Goal: Information Seeking & Learning: Learn about a topic

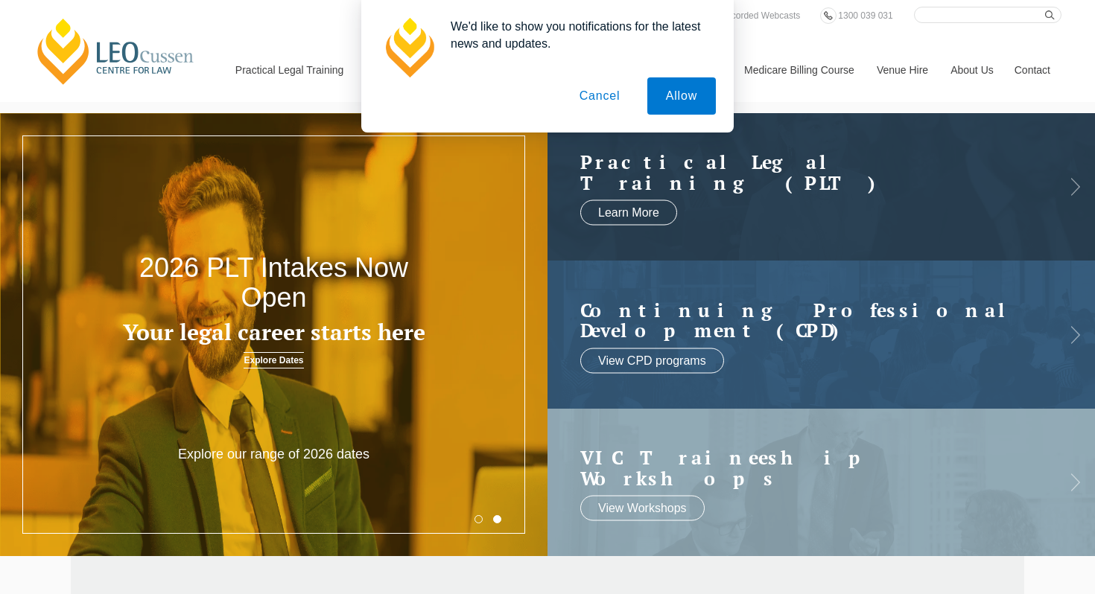
click at [615, 83] on button "Cancel" at bounding box center [600, 95] width 78 height 37
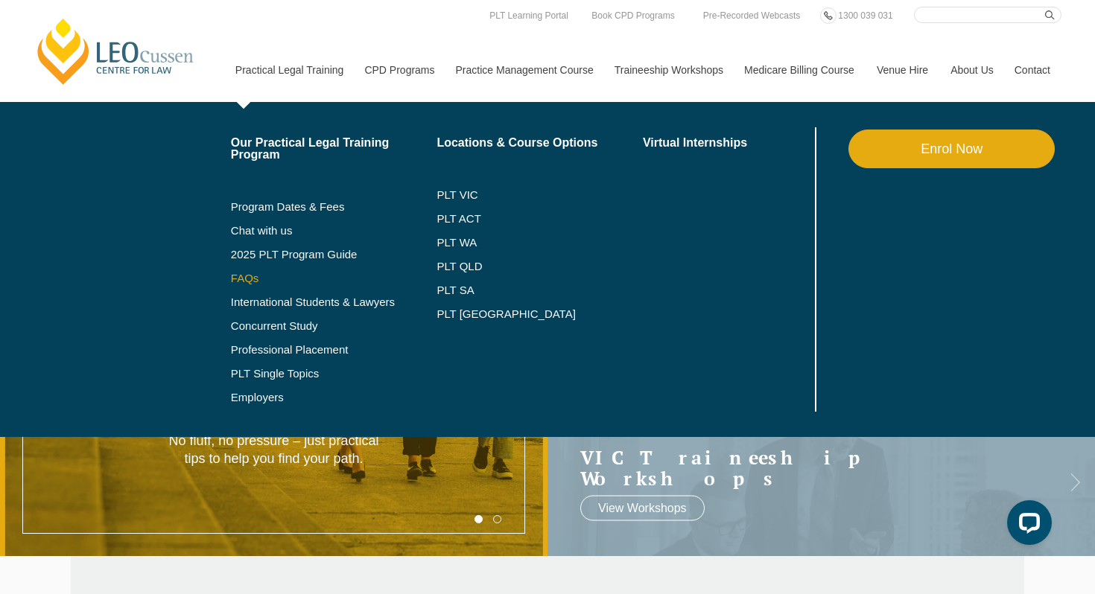
click at [231, 281] on link "FAQs" at bounding box center [334, 279] width 206 height 12
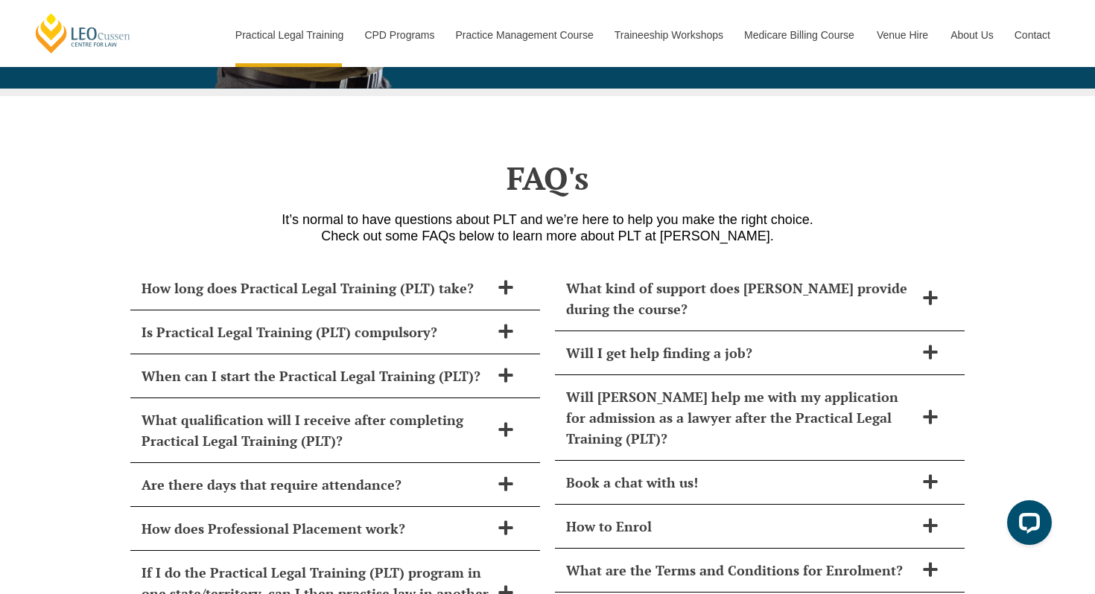
scroll to position [6215, 0]
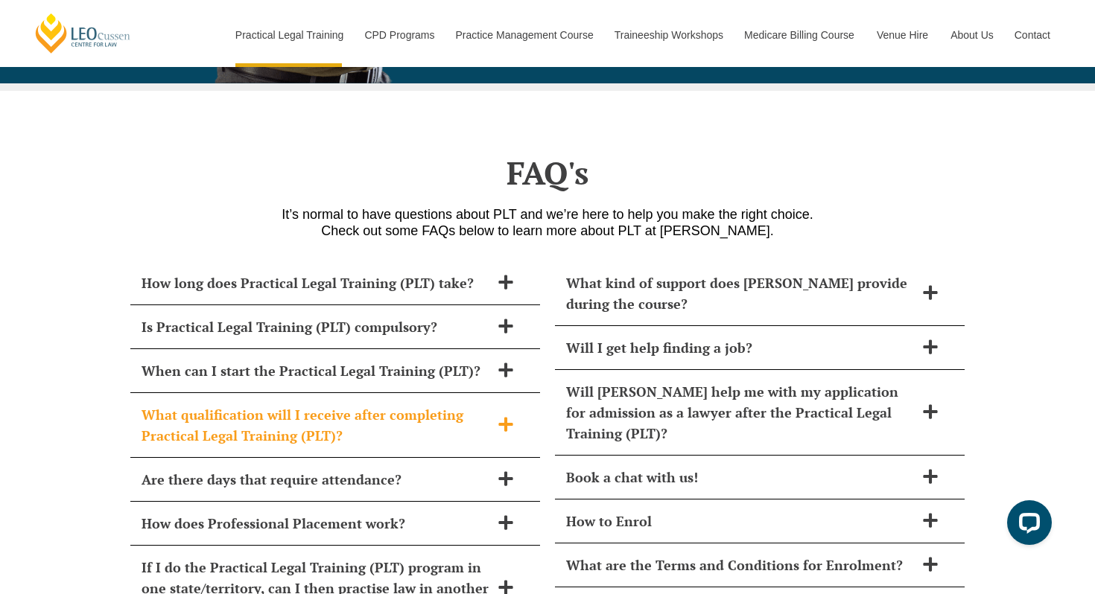
click at [229, 404] on span "What qualification will I receive after completing Practical Legal Training (PL…" at bounding box center [315, 425] width 349 height 42
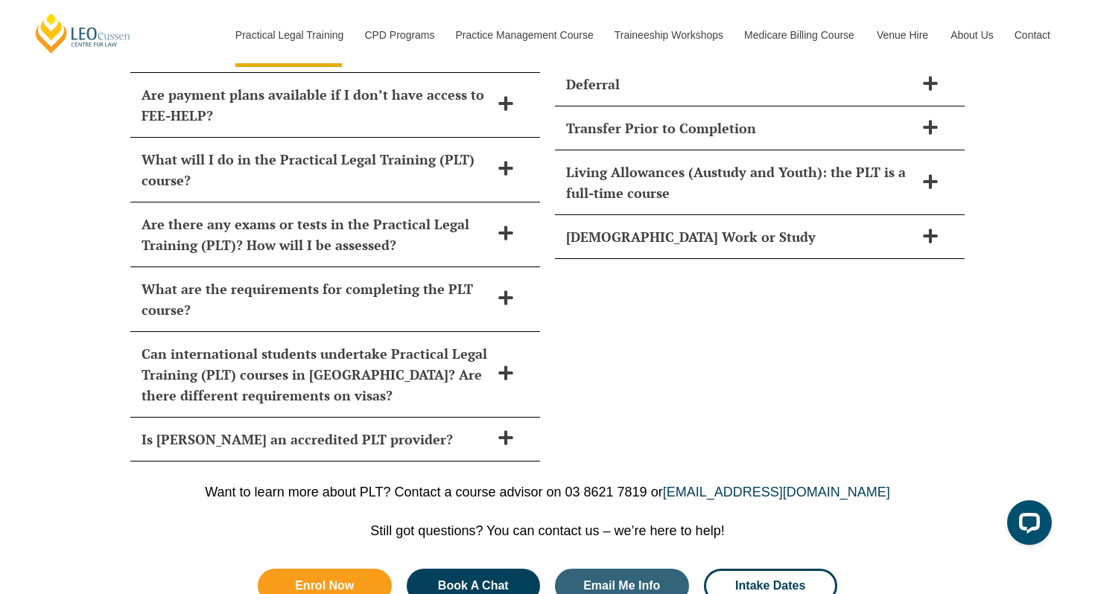
scroll to position [6951, 0]
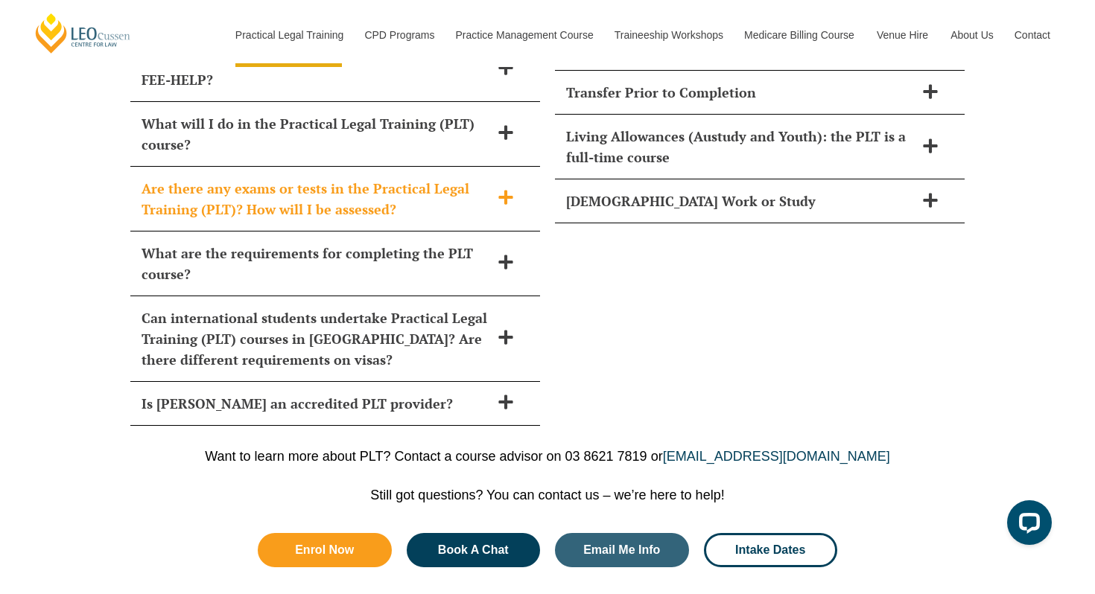
click at [488, 178] on span "Are there any exams or tests in the Practical Legal Training (PLT)? How will I …" at bounding box center [315, 199] width 349 height 42
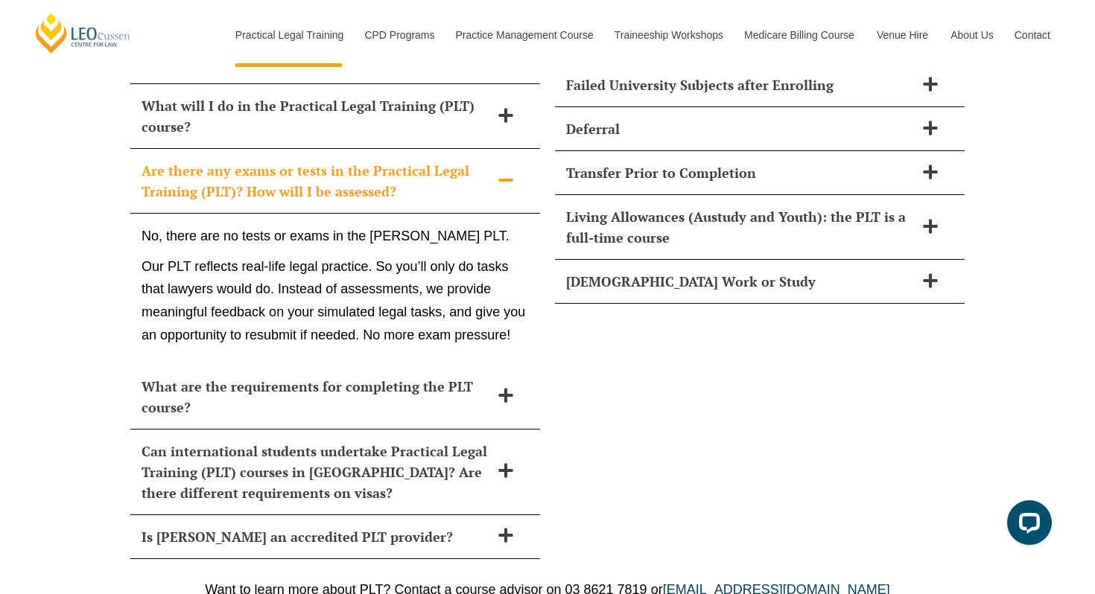
scroll to position [6853, 0]
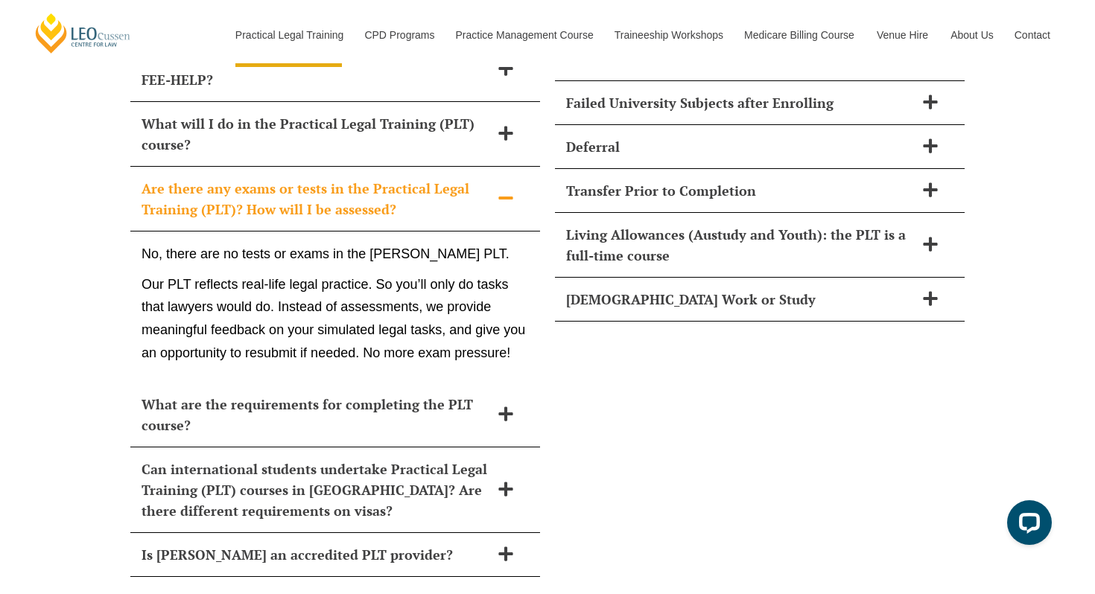
click at [488, 178] on span "Are there any exams or tests in the Practical Legal Training (PLT)? How will I …" at bounding box center [315, 199] width 349 height 42
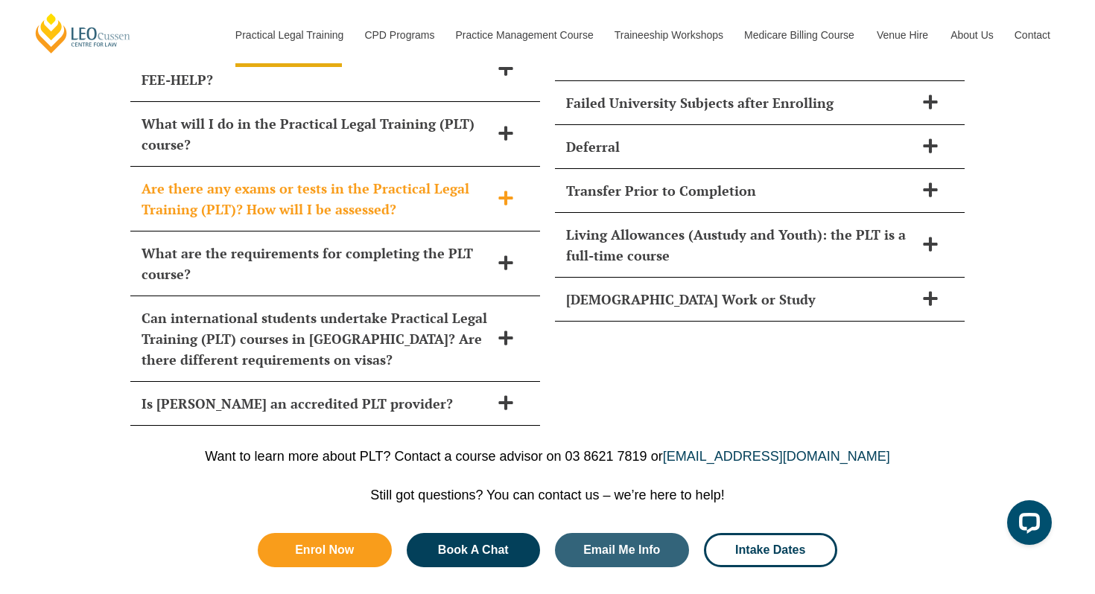
click at [488, 178] on span "Are there any exams or tests in the Practical Legal Training (PLT)? How will I …" at bounding box center [315, 199] width 349 height 42
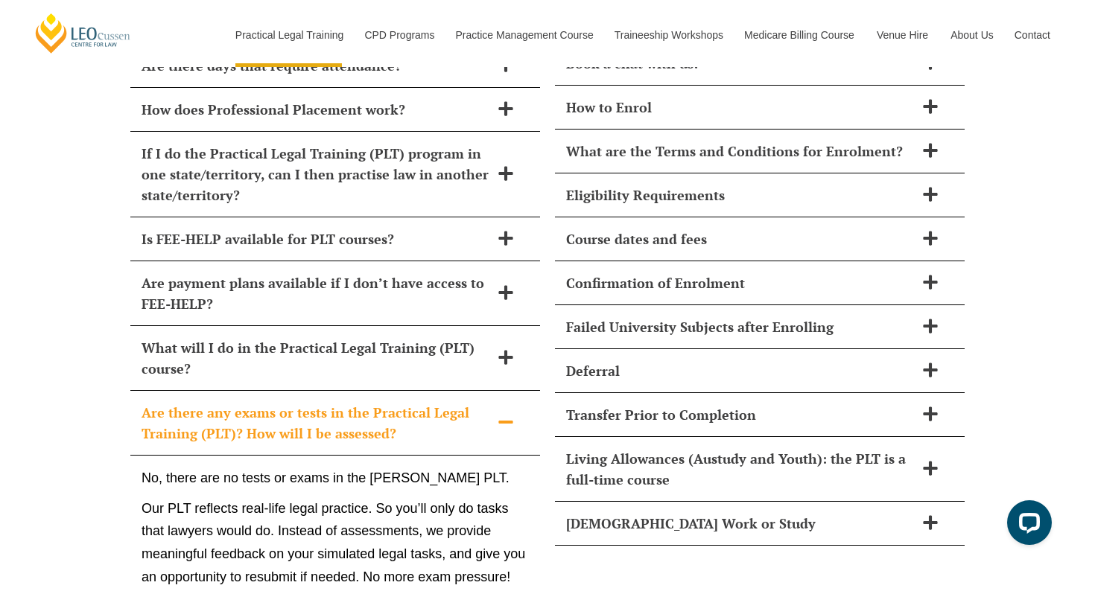
scroll to position [6625, 0]
